Goal: Transaction & Acquisition: Subscribe to service/newsletter

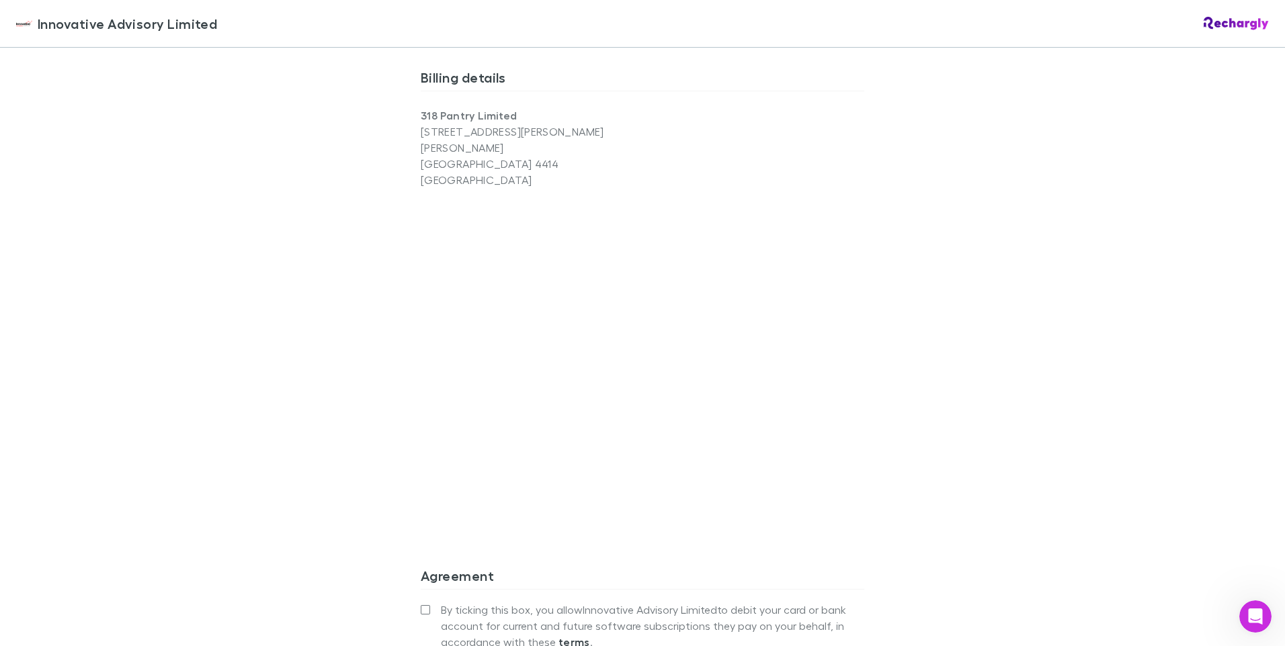
scroll to position [1008, 0]
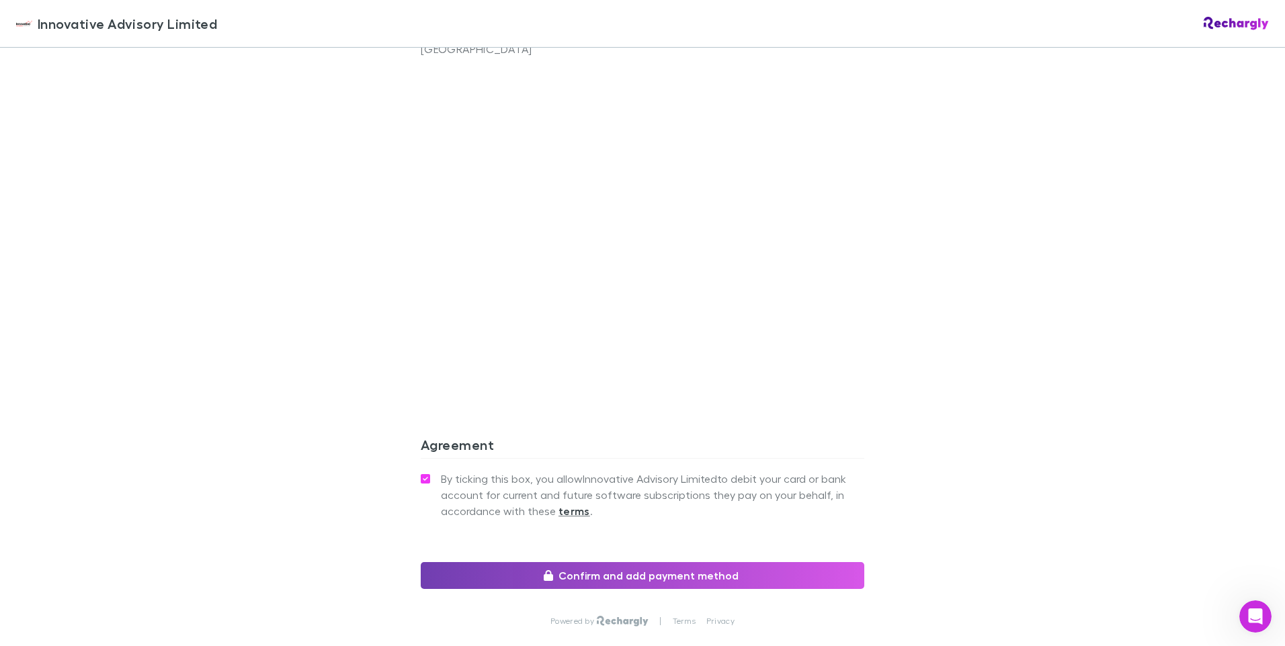
click at [634, 292] on button "Confirm and add payment method" at bounding box center [643, 575] width 444 height 27
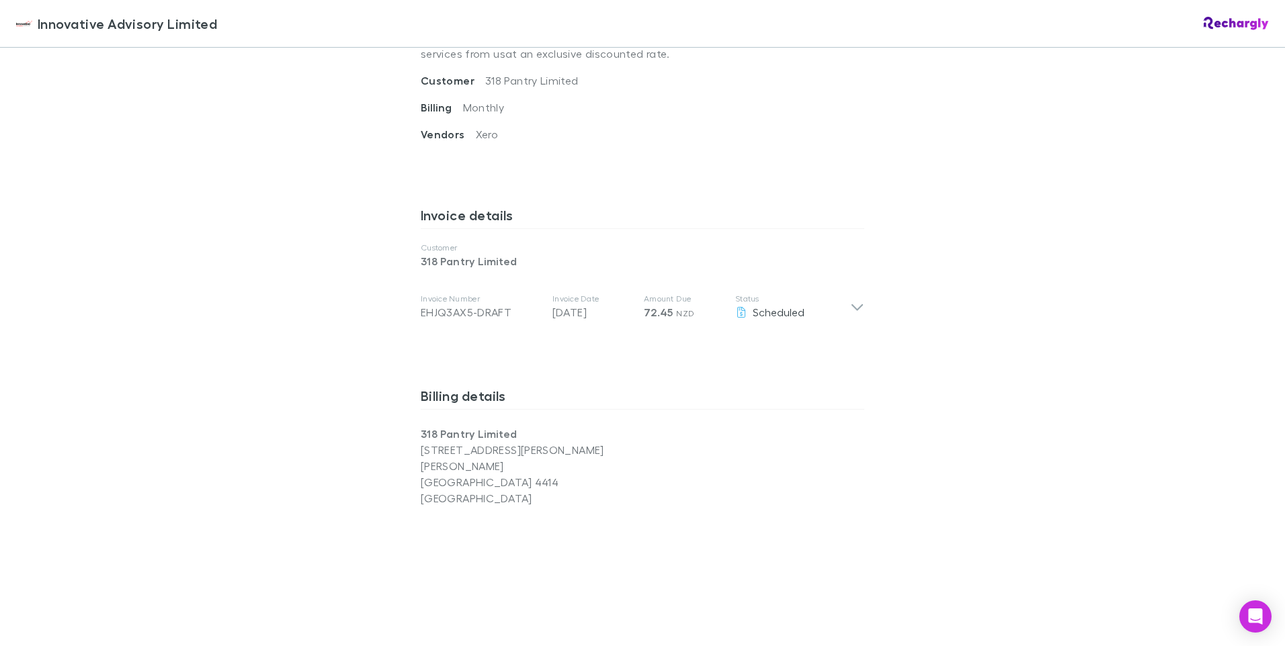
scroll to position [475, 0]
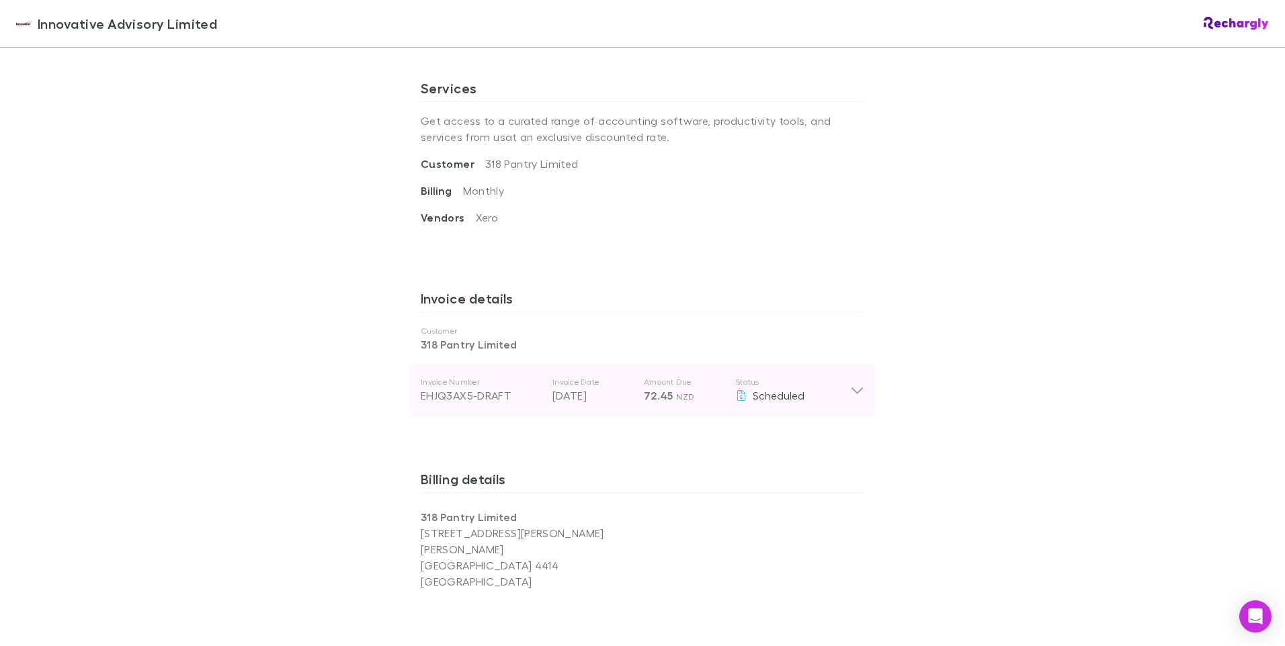
click at [851, 389] on icon at bounding box center [856, 391] width 11 height 7
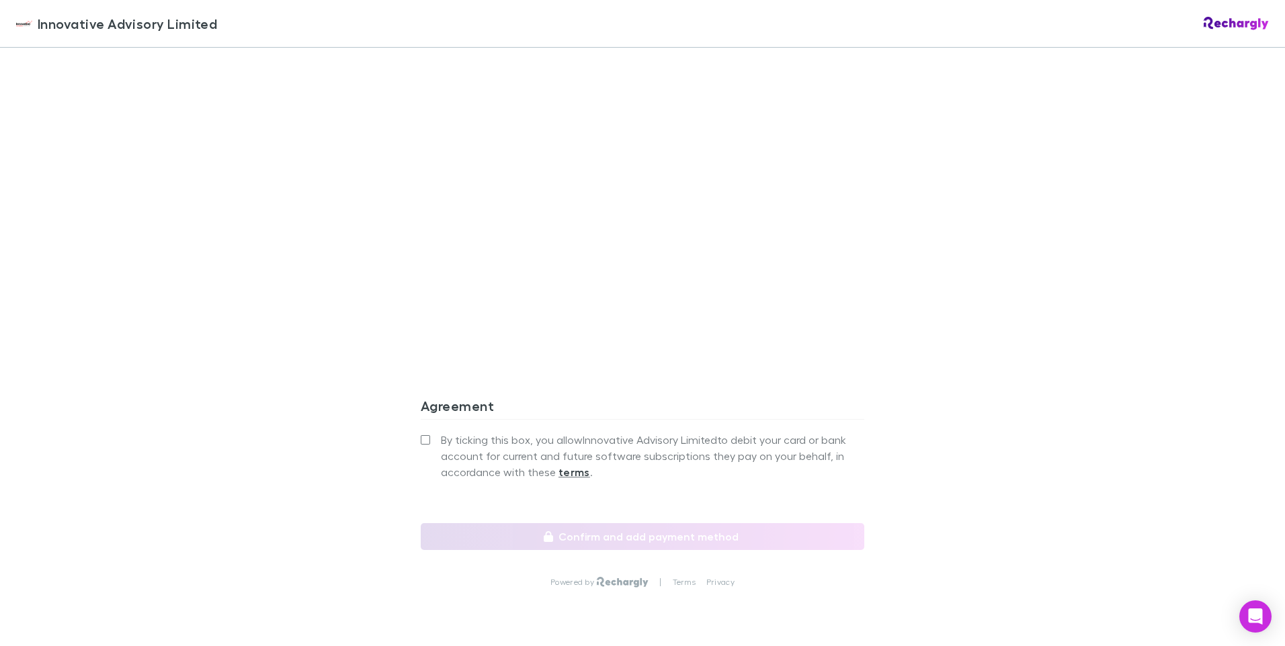
scroll to position [1280, 0]
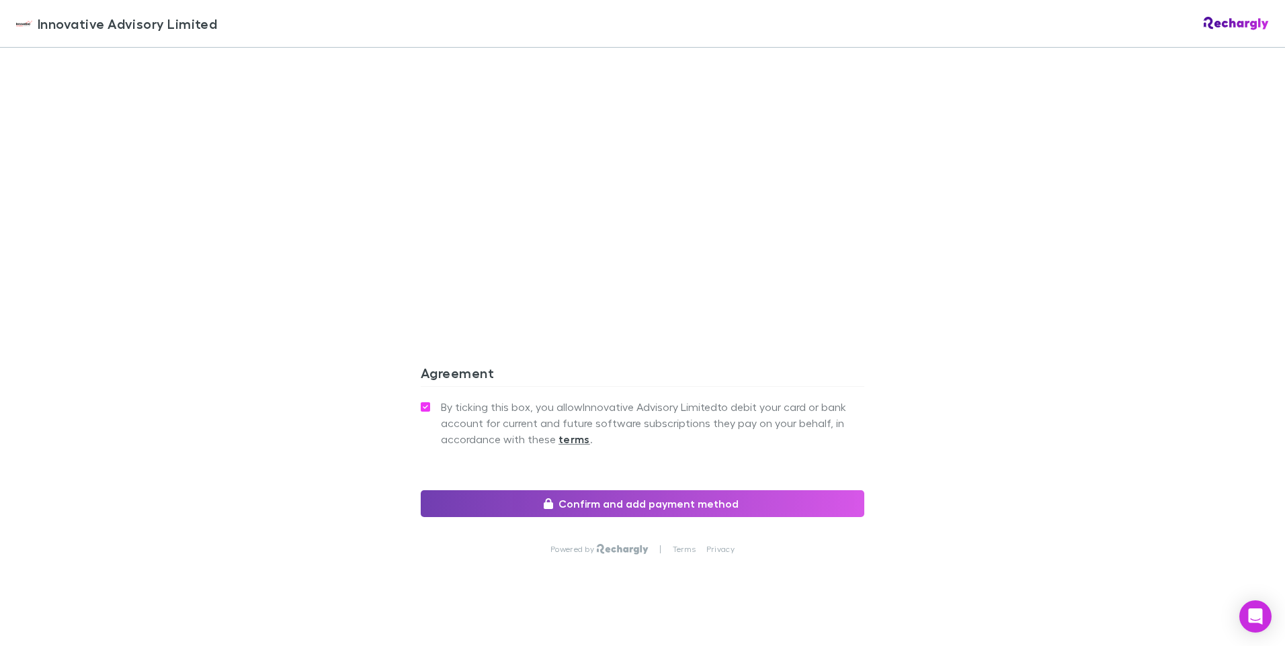
click at [631, 491] on button "Confirm and add payment method" at bounding box center [643, 504] width 444 height 27
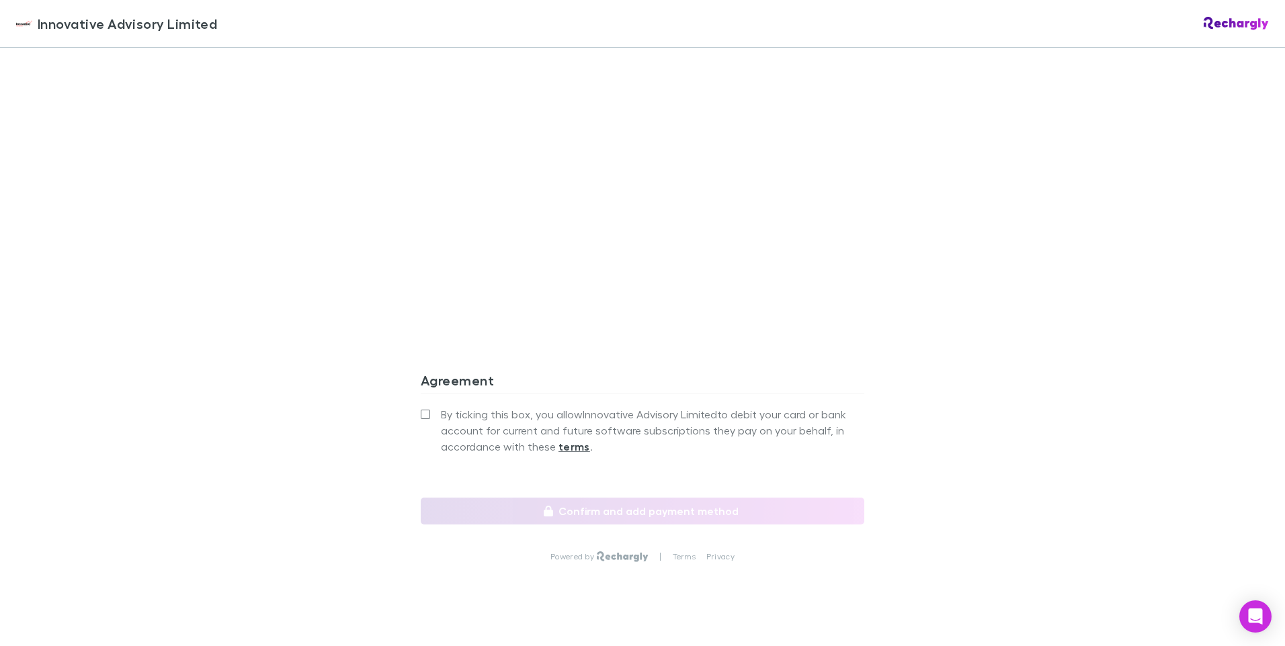
scroll to position [1075, 0]
